Goal: Complete application form

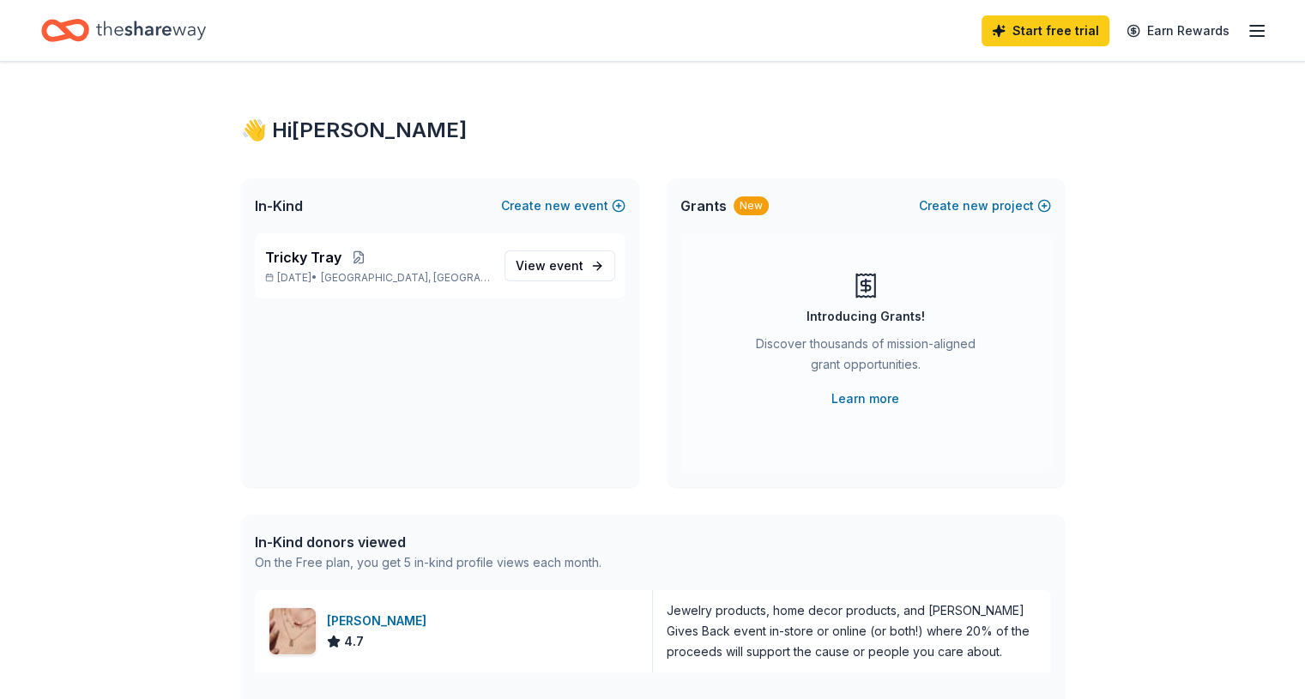
click at [335, 262] on span "Tricky Tray" at bounding box center [303, 257] width 76 height 21
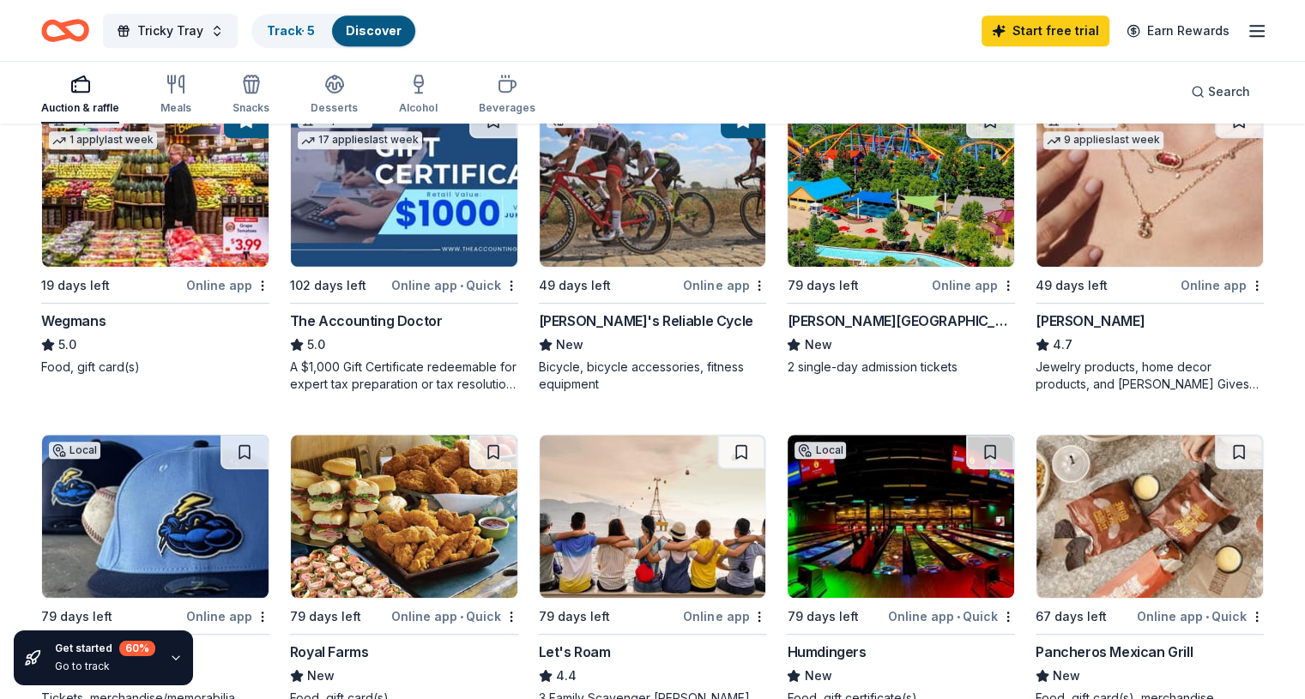
scroll to position [772, 0]
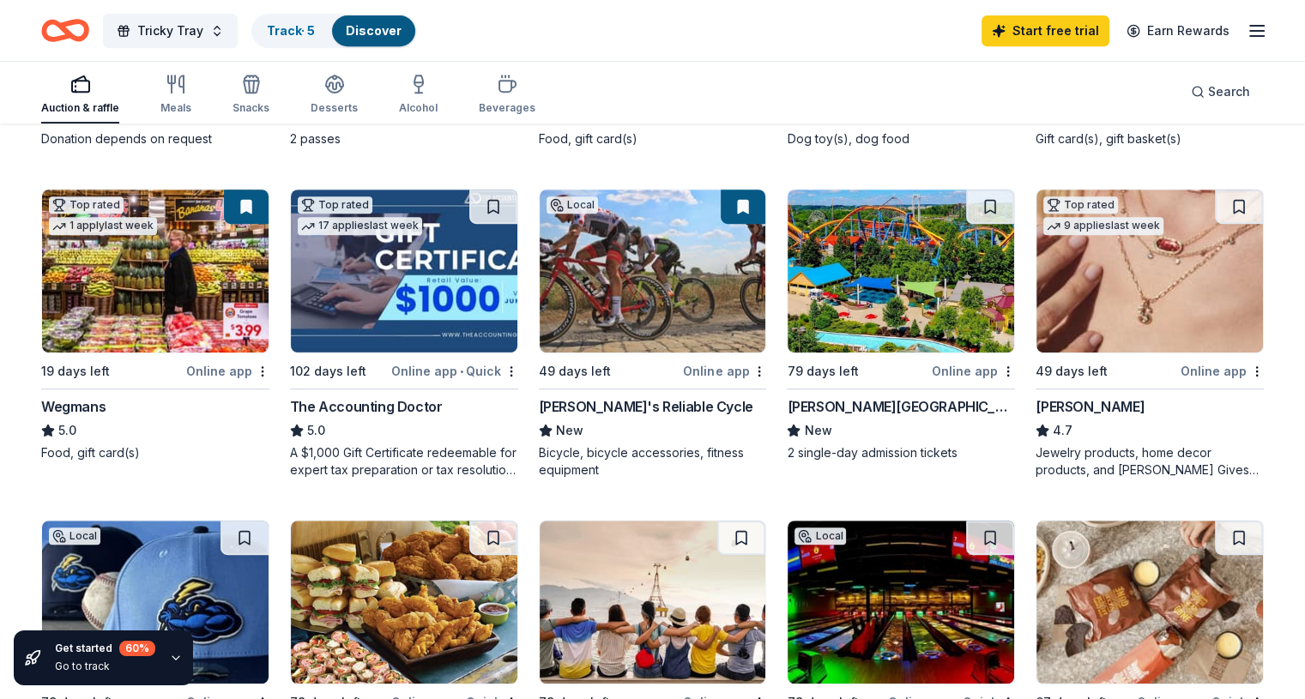
click at [878, 396] on div "[PERSON_NAME][GEOGRAPHIC_DATA]" at bounding box center [901, 406] width 228 height 21
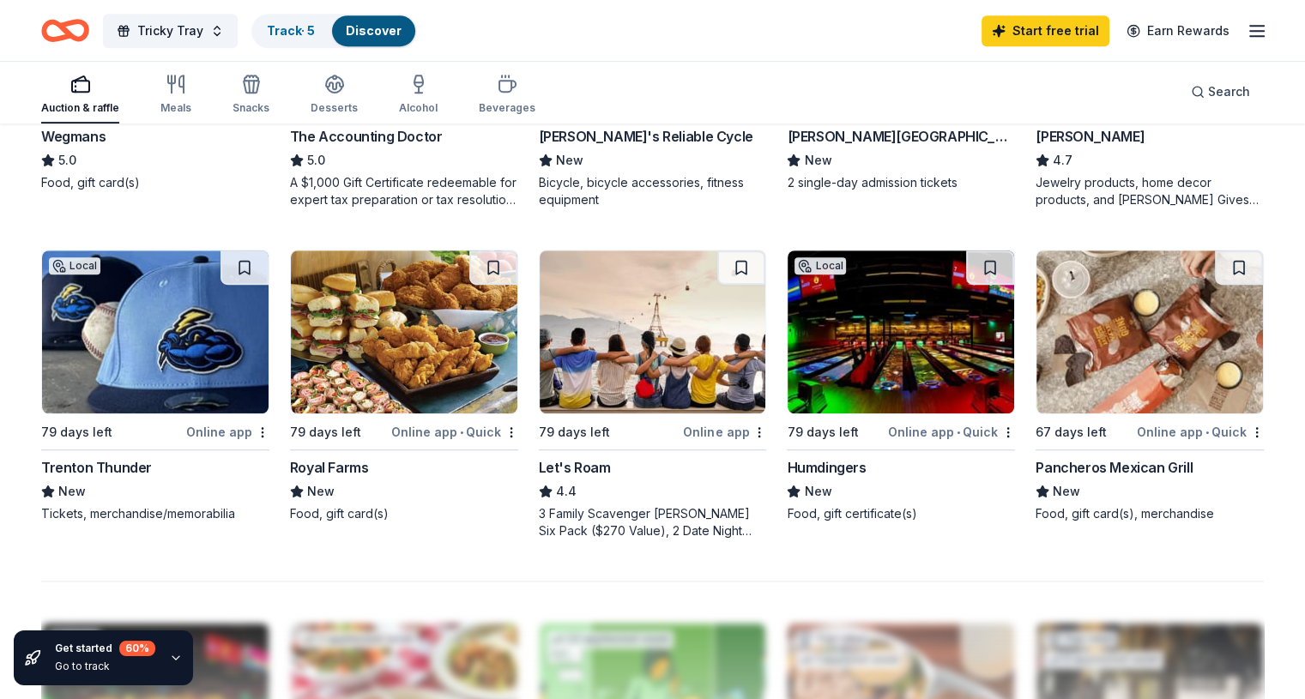
scroll to position [837, 0]
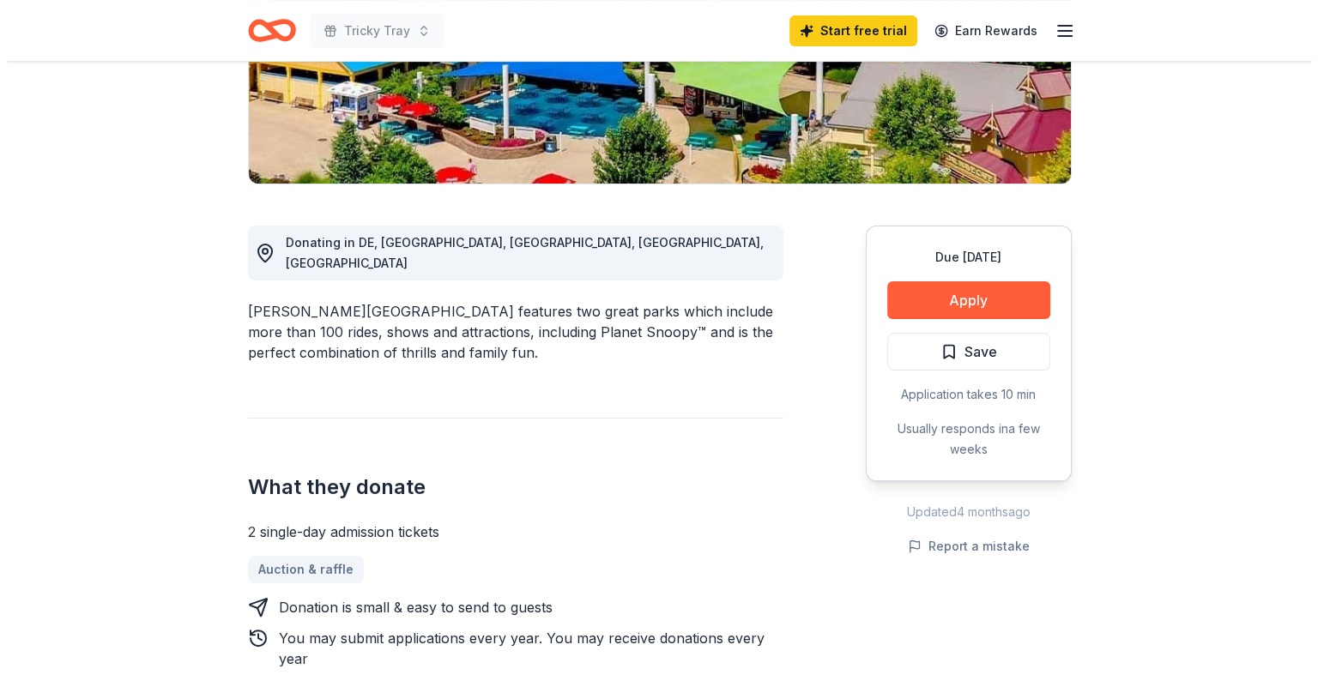
scroll to position [343, 0]
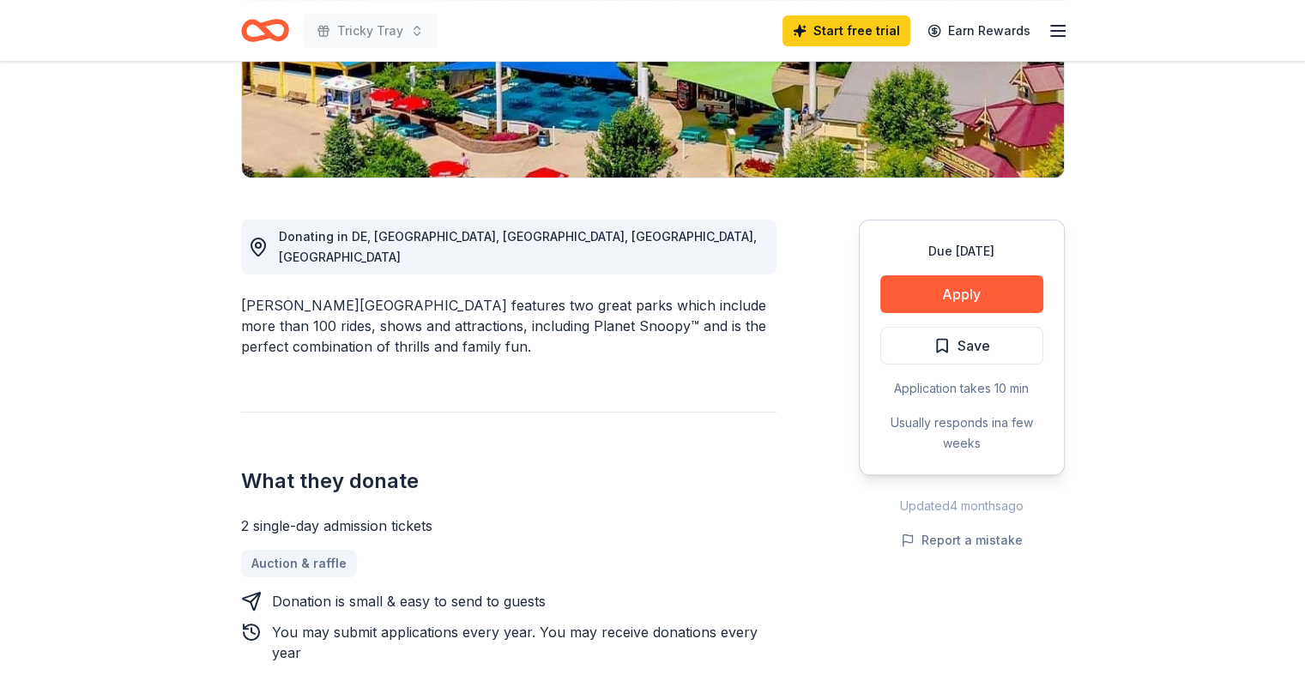
click at [933, 301] on button "Apply" at bounding box center [961, 294] width 163 height 38
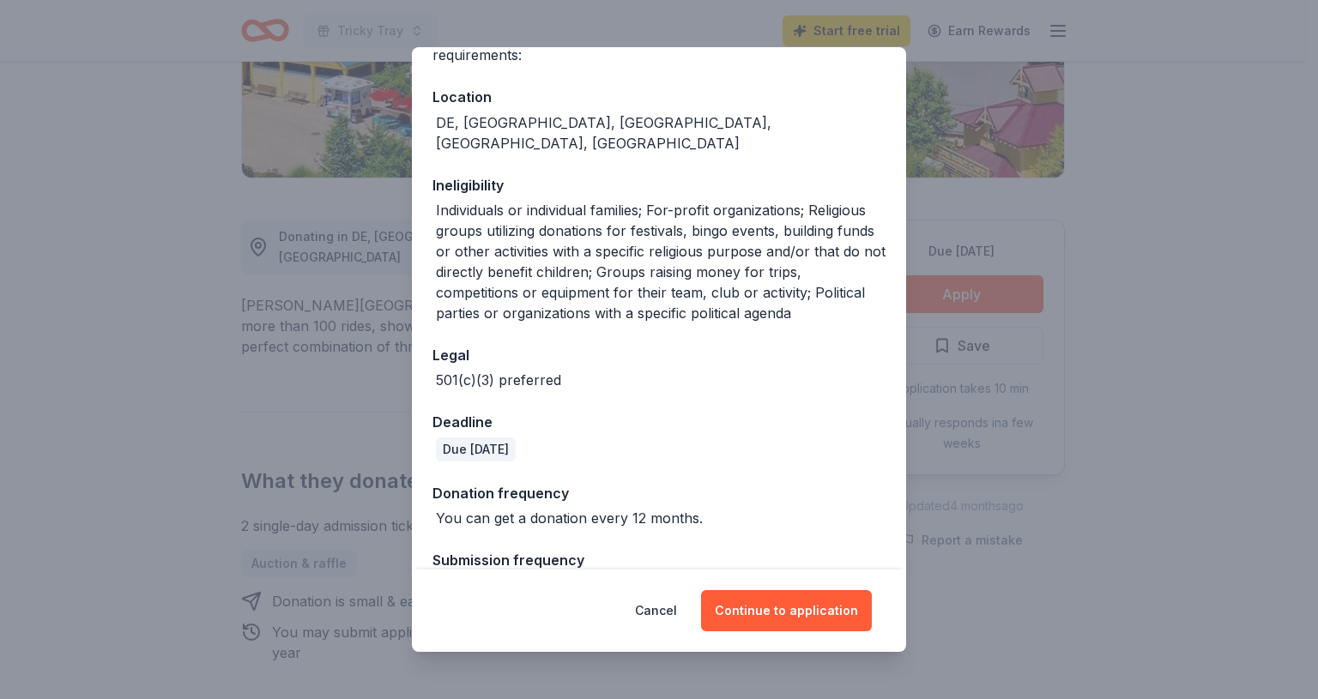
scroll to position [194, 0]
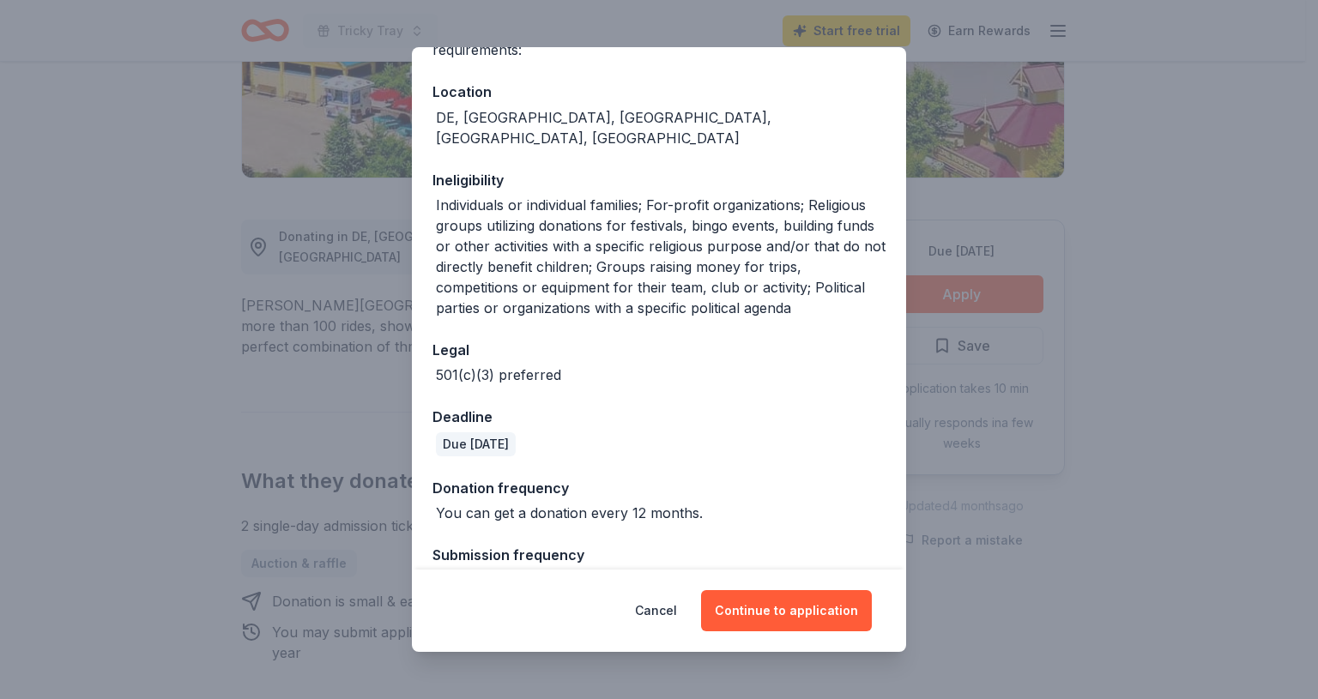
click at [779, 606] on button "Continue to application" at bounding box center [786, 610] width 171 height 41
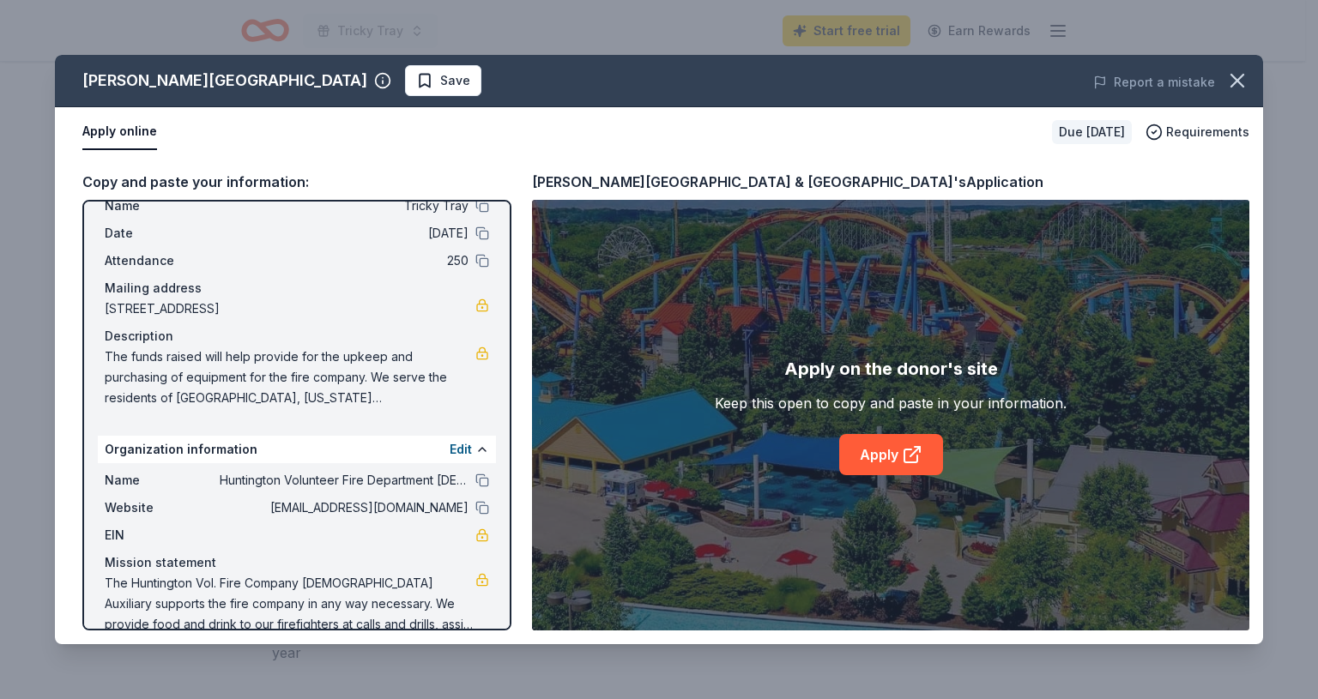
scroll to position [79, 0]
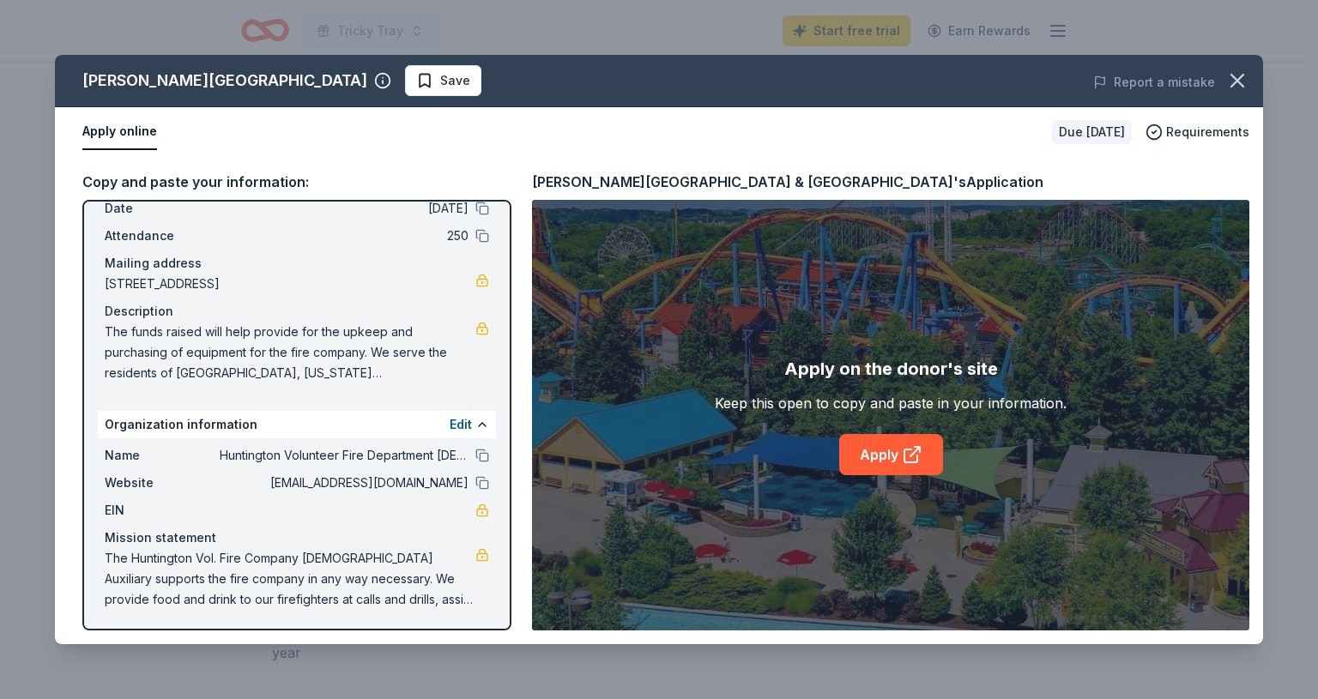
click at [859, 455] on link "Apply" at bounding box center [891, 454] width 104 height 41
click at [897, 461] on link "Apply" at bounding box center [891, 454] width 104 height 41
